Goal: Navigation & Orientation: Go to known website

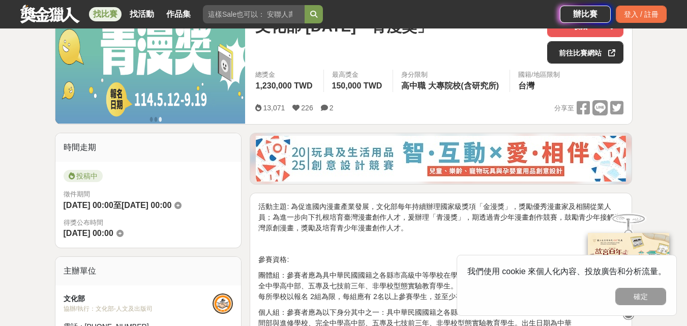
scroll to position [102, 0]
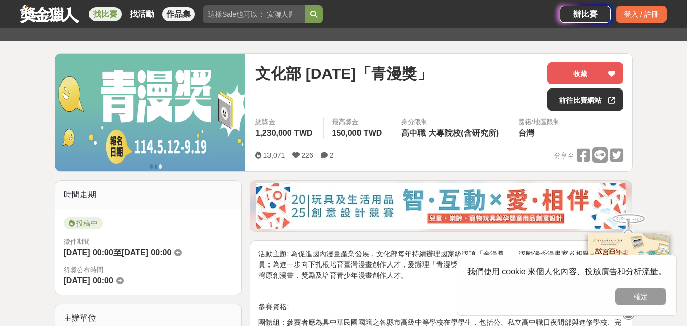
click at [175, 16] on link "作品集" at bounding box center [178, 14] width 33 height 14
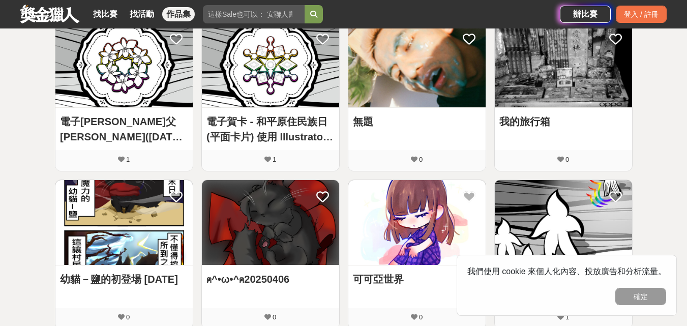
scroll to position [458, 0]
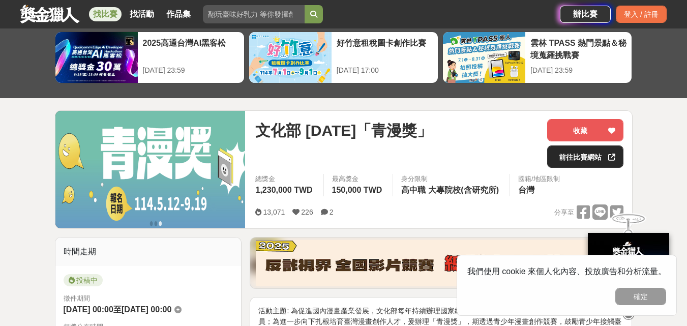
scroll to position [51, 0]
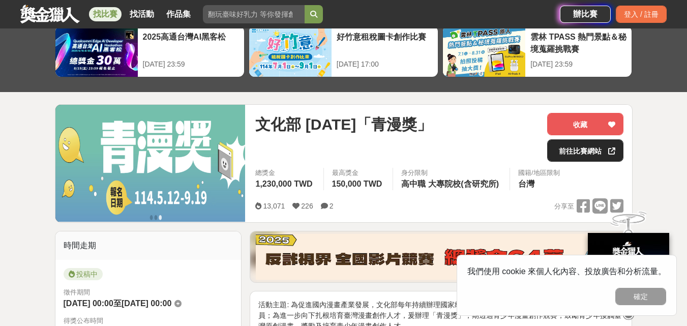
click at [590, 154] on link "前往比賽網站" at bounding box center [585, 150] width 76 height 22
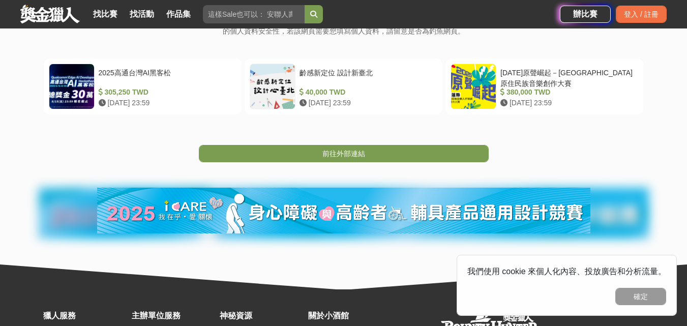
scroll to position [203, 0]
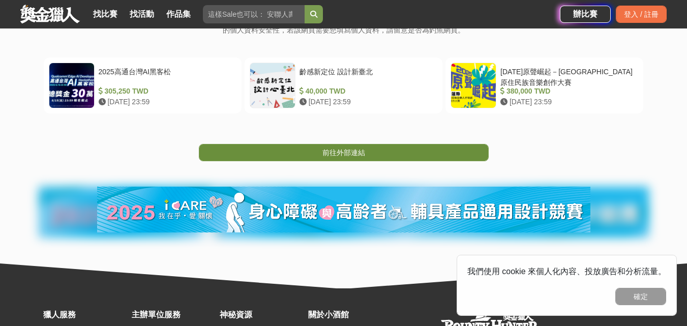
click at [404, 147] on link "前往外部連結" at bounding box center [344, 152] width 290 height 17
